Goal: Navigation & Orientation: Find specific page/section

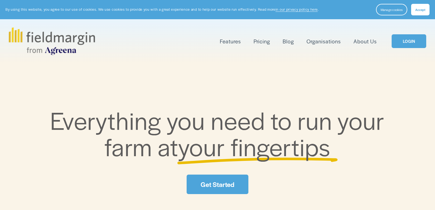
click at [404, 38] on link "LOGIN" at bounding box center [408, 41] width 35 height 14
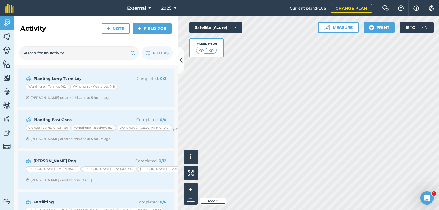
click at [439, 210] on html "External 2025 Current plan : PLUS Change plan Farm Chat Help Info Settings Exte…" at bounding box center [219, 105] width 439 height 210
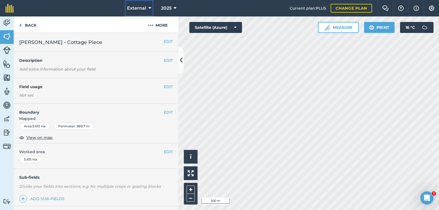
click at [148, 7] on icon at bounding box center [149, 8] width 3 height 7
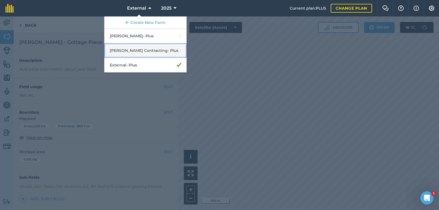
click at [131, 49] on link "[PERSON_NAME] Contracting - Plus" at bounding box center [145, 50] width 82 height 15
